Goal: Task Accomplishment & Management: Manage account settings

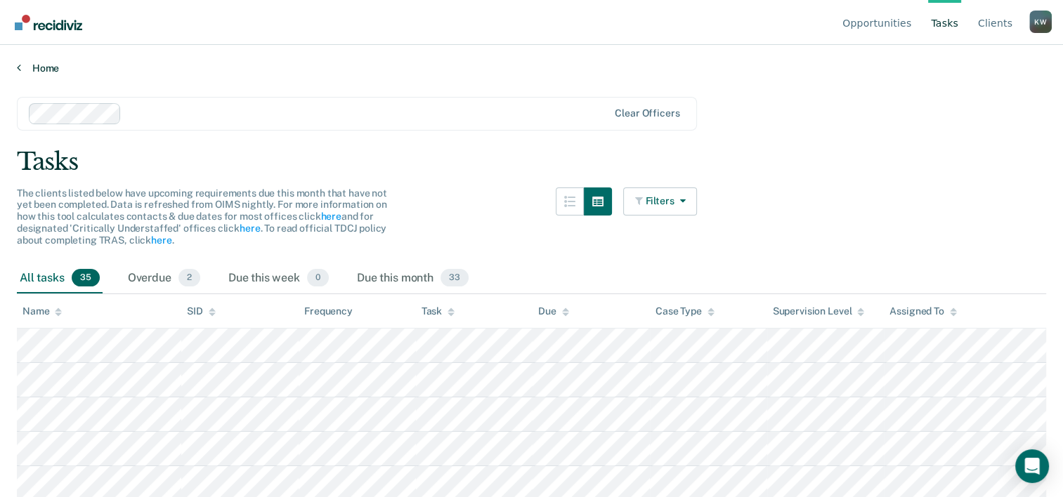
click at [17, 70] on icon at bounding box center [19, 67] width 4 height 11
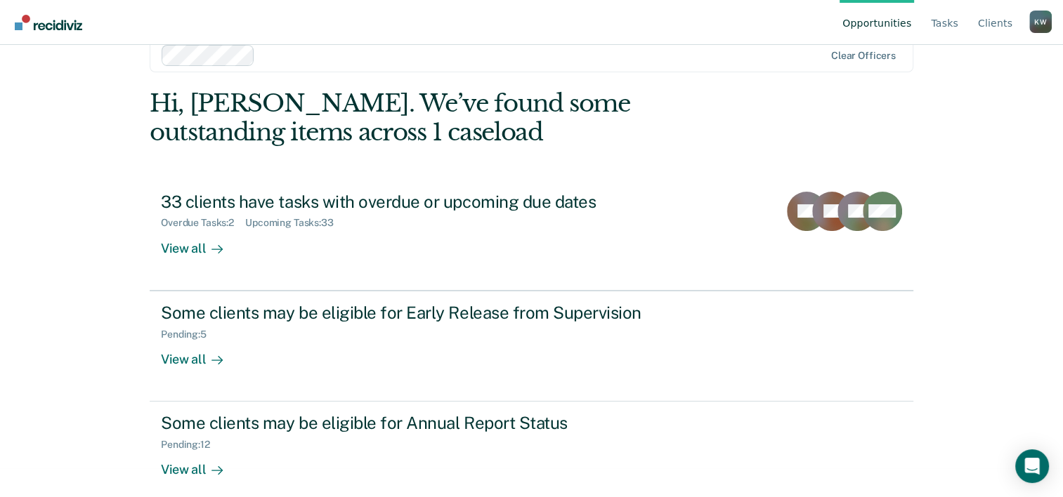
scroll to position [43, 0]
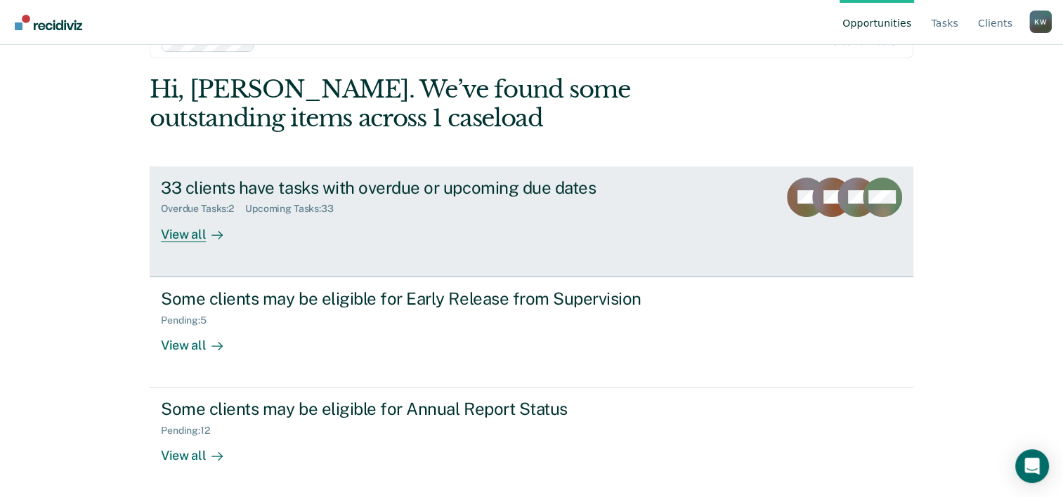
click at [195, 209] on div "Overdue Tasks : 2" at bounding box center [203, 209] width 84 height 12
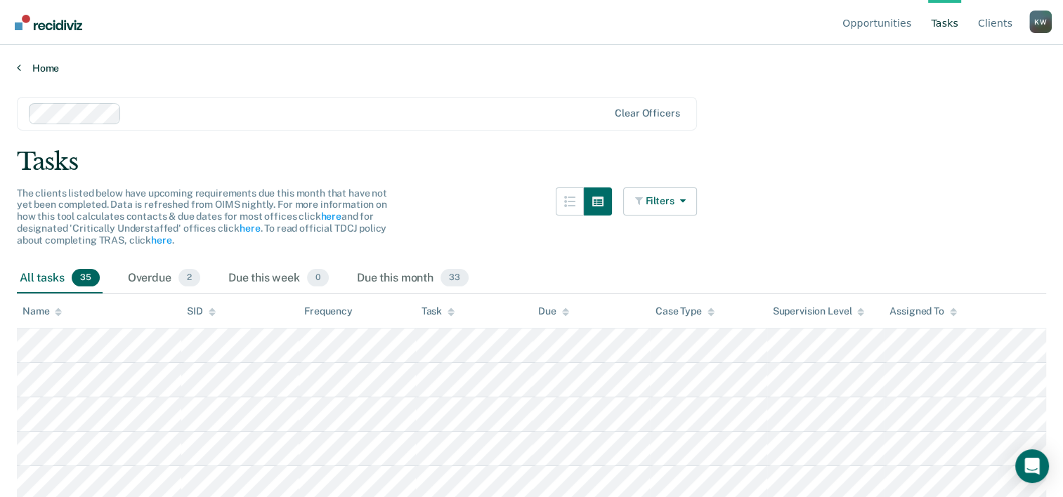
click at [18, 67] on icon at bounding box center [19, 67] width 4 height 11
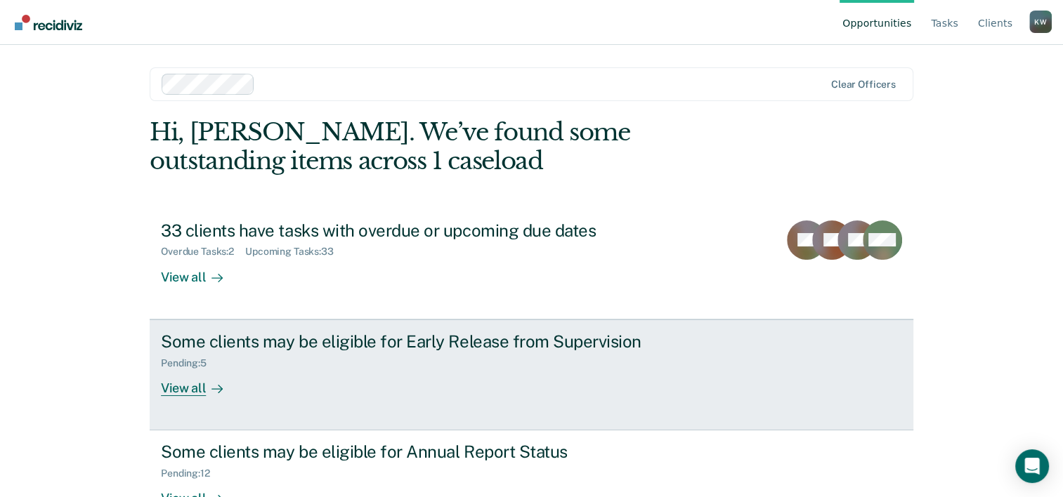
scroll to position [43, 0]
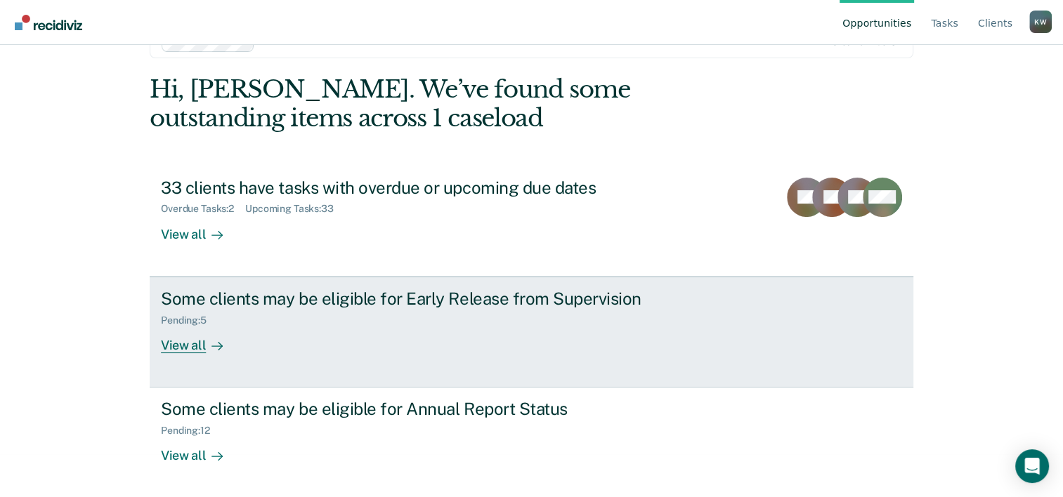
click at [179, 349] on div "View all" at bounding box center [200, 339] width 79 height 27
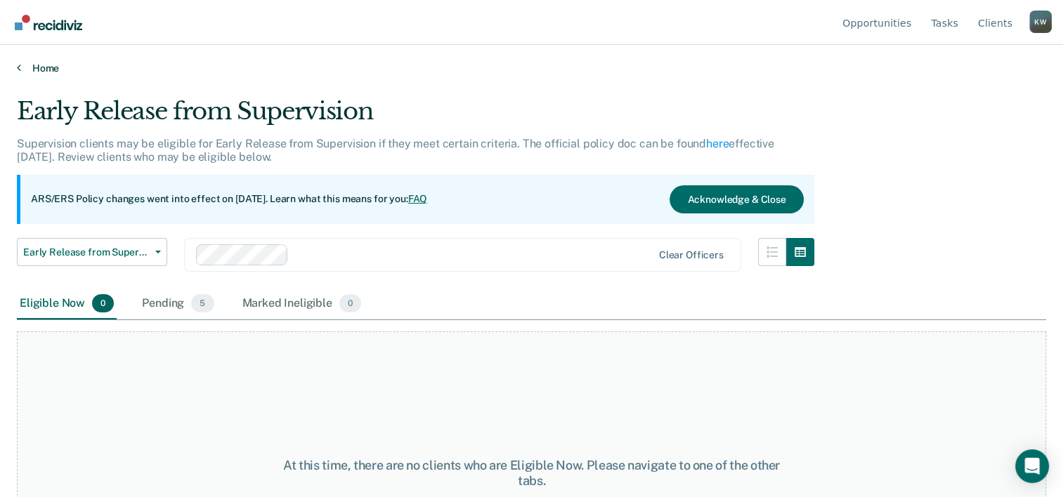
click at [43, 67] on link "Home" at bounding box center [531, 68] width 1029 height 13
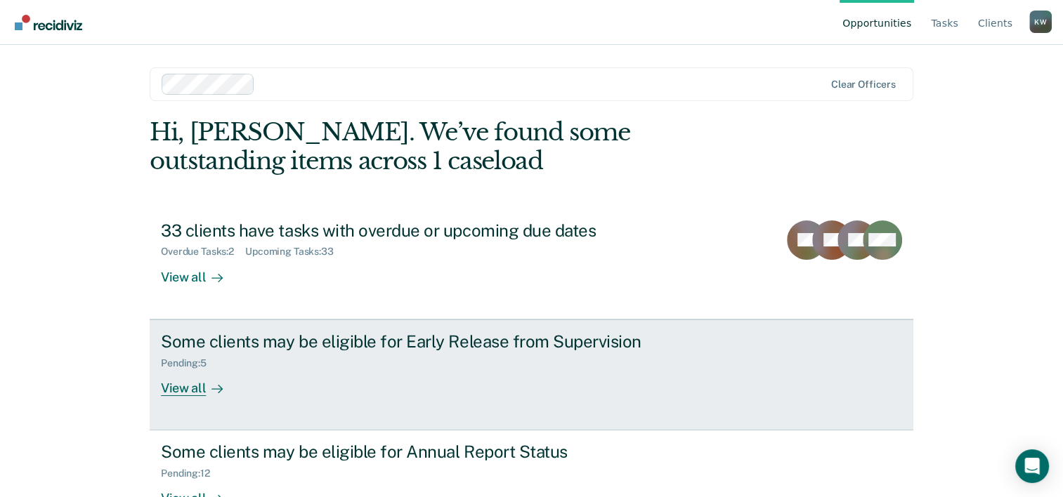
click at [190, 365] on div "Pending : 5" at bounding box center [189, 364] width 57 height 12
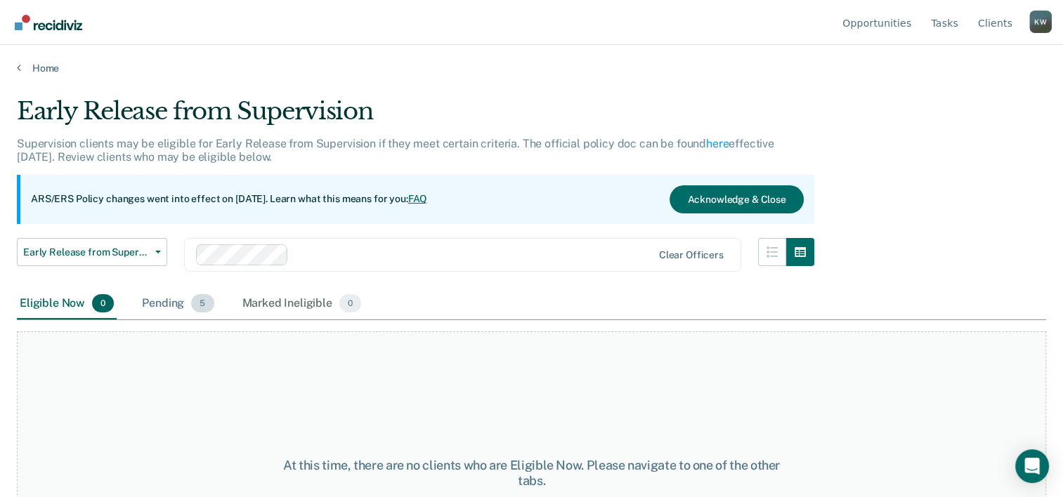
click at [171, 307] on div "Pending 5" at bounding box center [177, 304] width 77 height 31
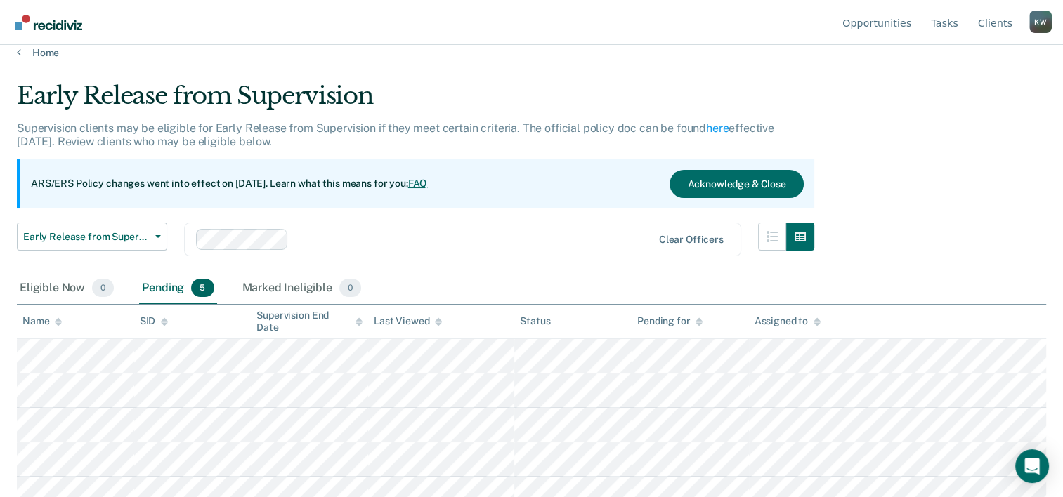
scroll to position [28, 0]
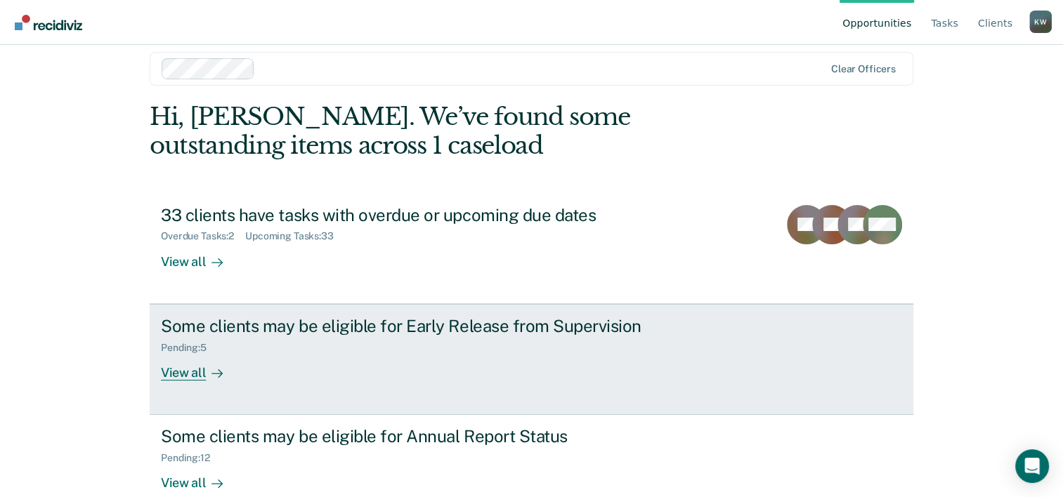
scroll to position [43, 0]
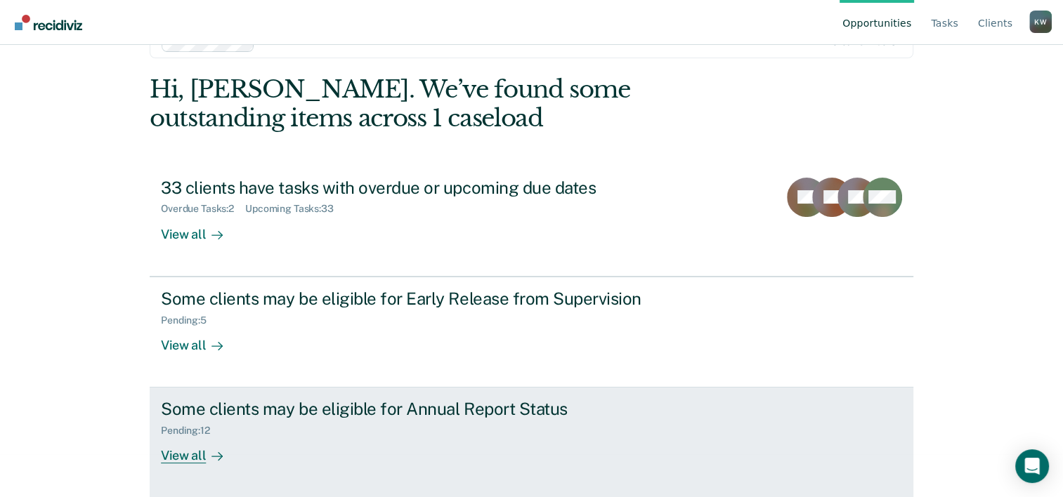
click at [183, 432] on div "Pending : 12" at bounding box center [191, 431] width 60 height 12
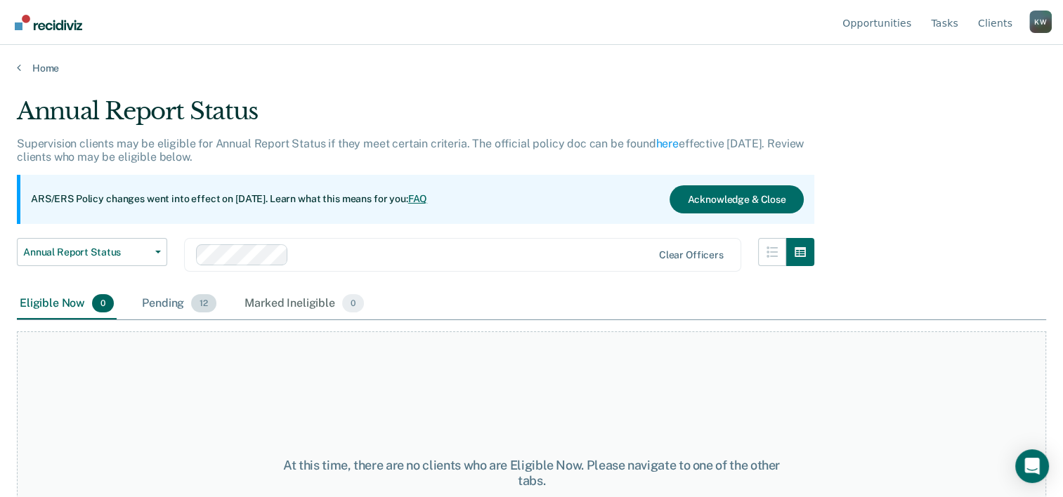
click at [168, 305] on div "Pending 12" at bounding box center [179, 304] width 80 height 31
